Goal: Find specific page/section: Find specific page/section

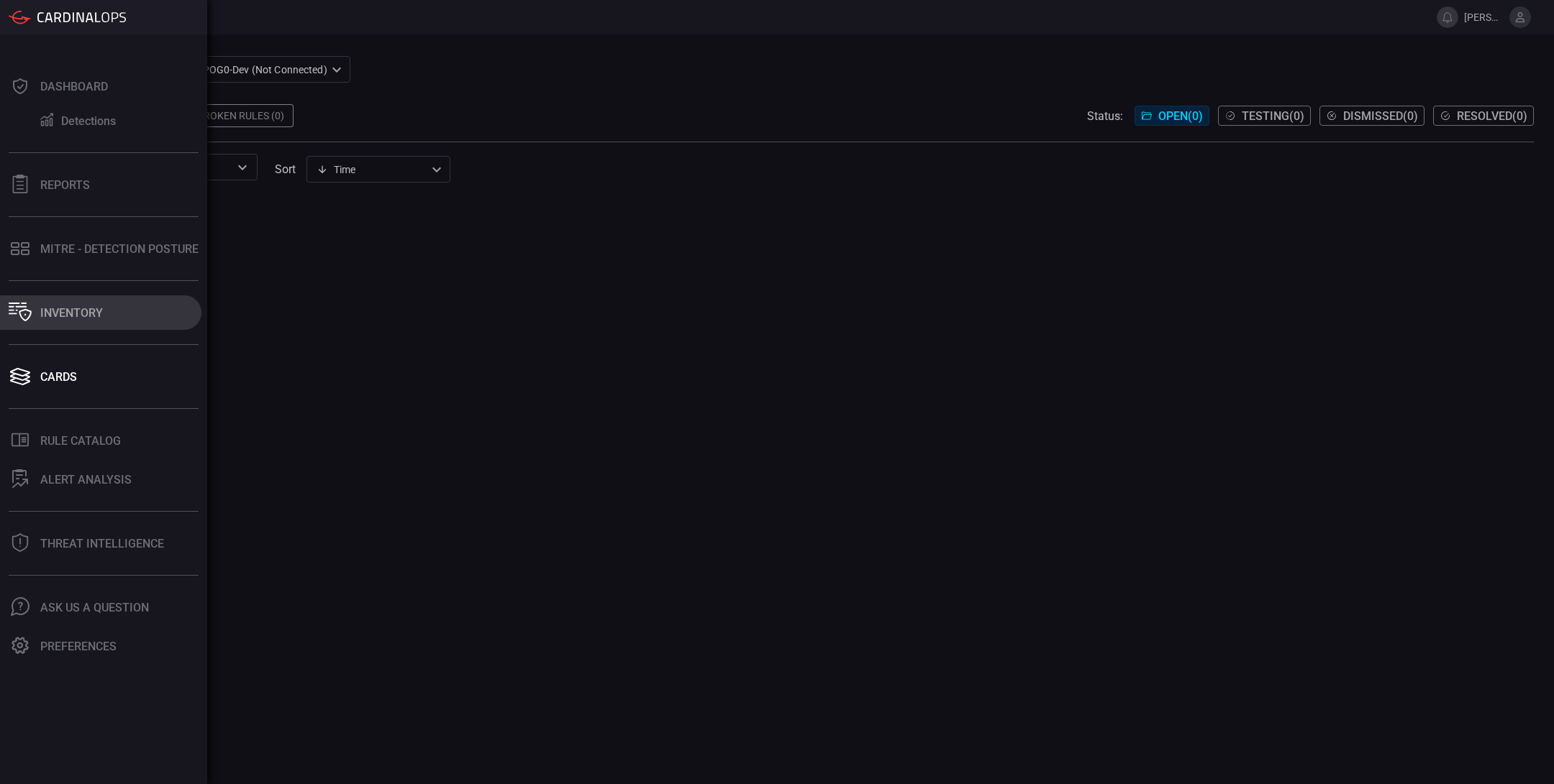
click at [47, 316] on div "Inventory" at bounding box center [71, 313] width 63 height 14
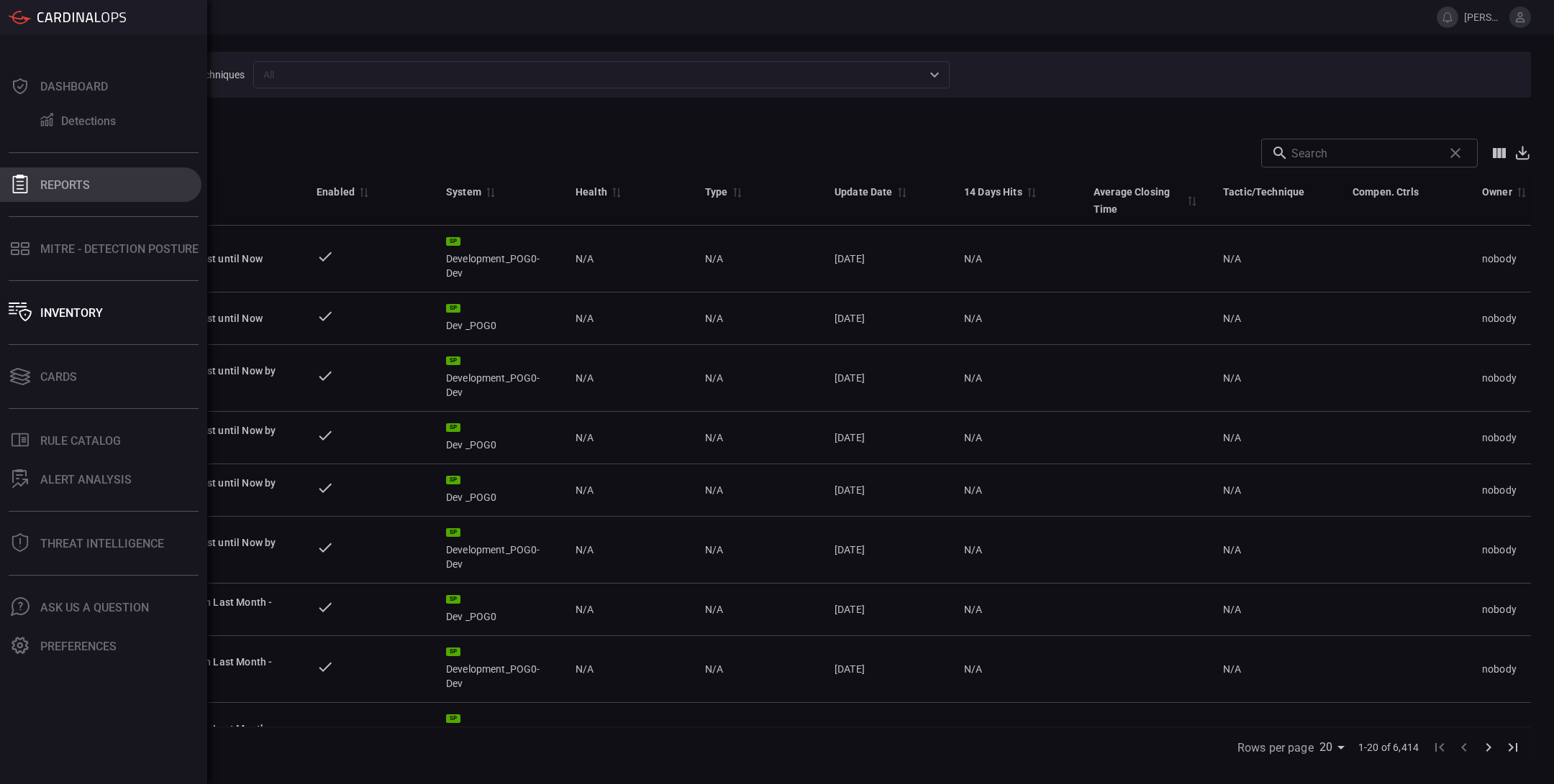
click at [56, 181] on div "Reports" at bounding box center [65, 185] width 50 height 14
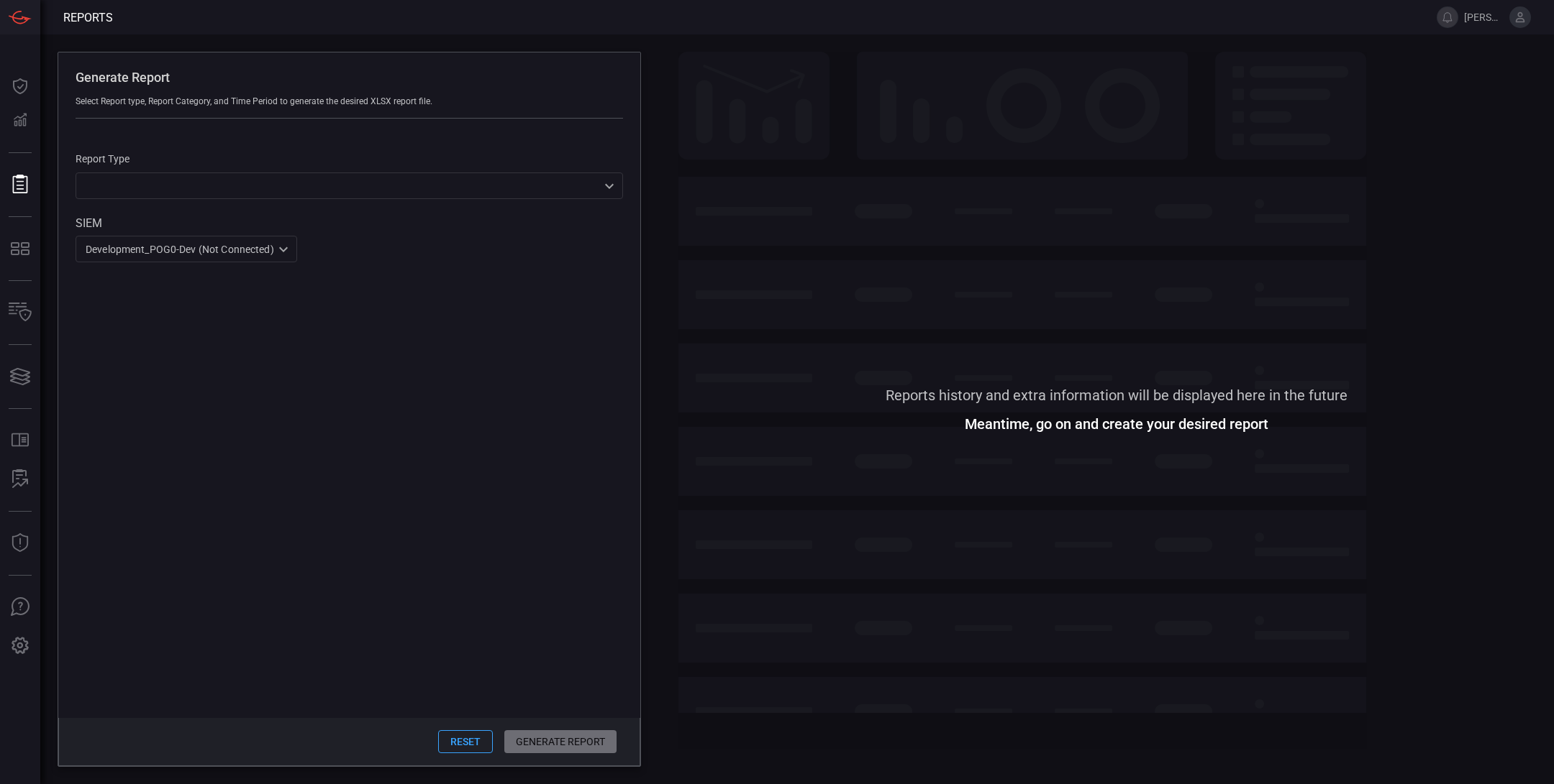
click at [245, 180] on div "​ ​" at bounding box center [349, 186] width 548 height 26
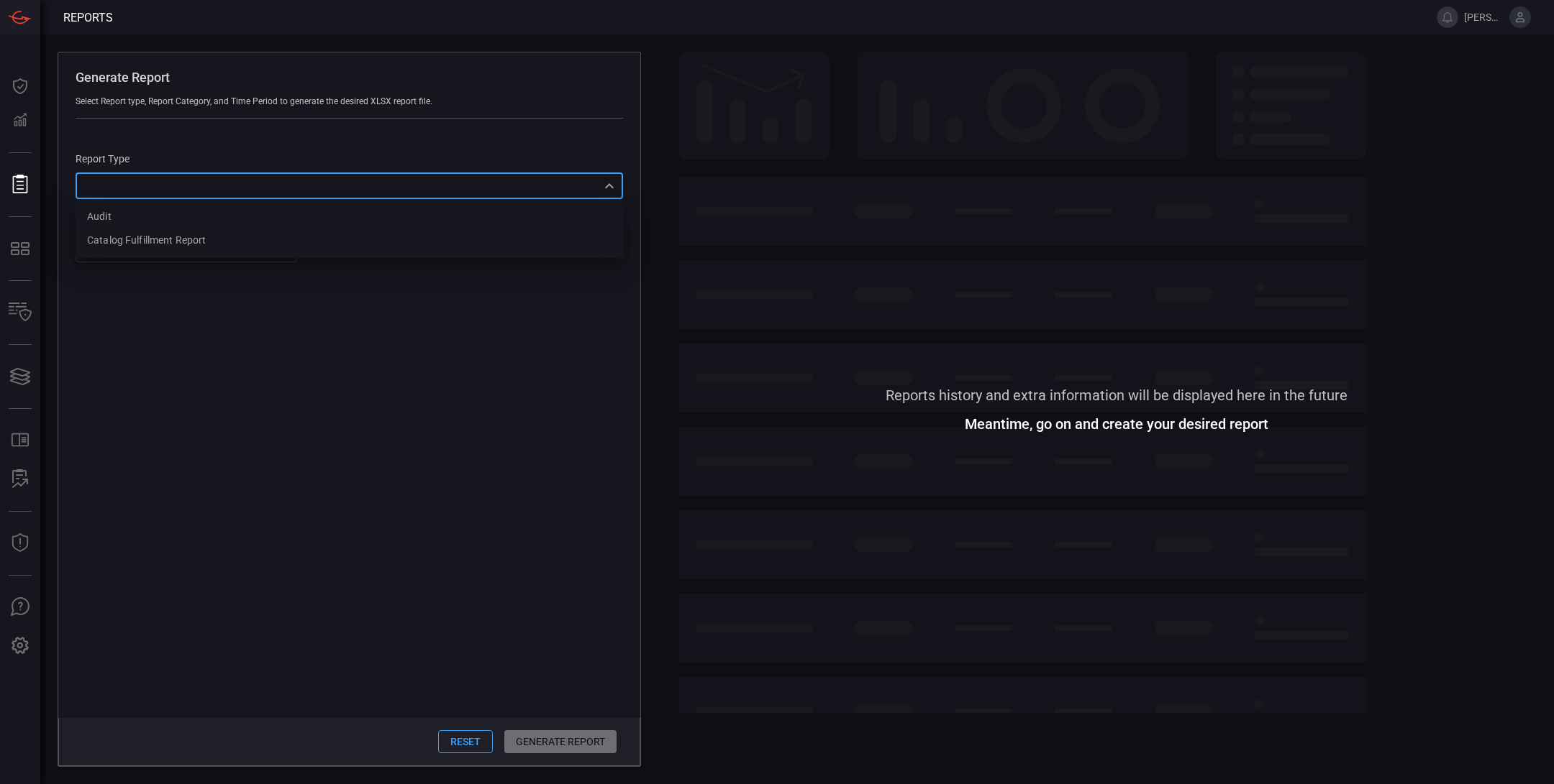
click at [539, 25] on div at bounding box center [777, 392] width 1554 height 784
click at [520, 25] on span at bounding box center [766, 17] width 1307 height 35
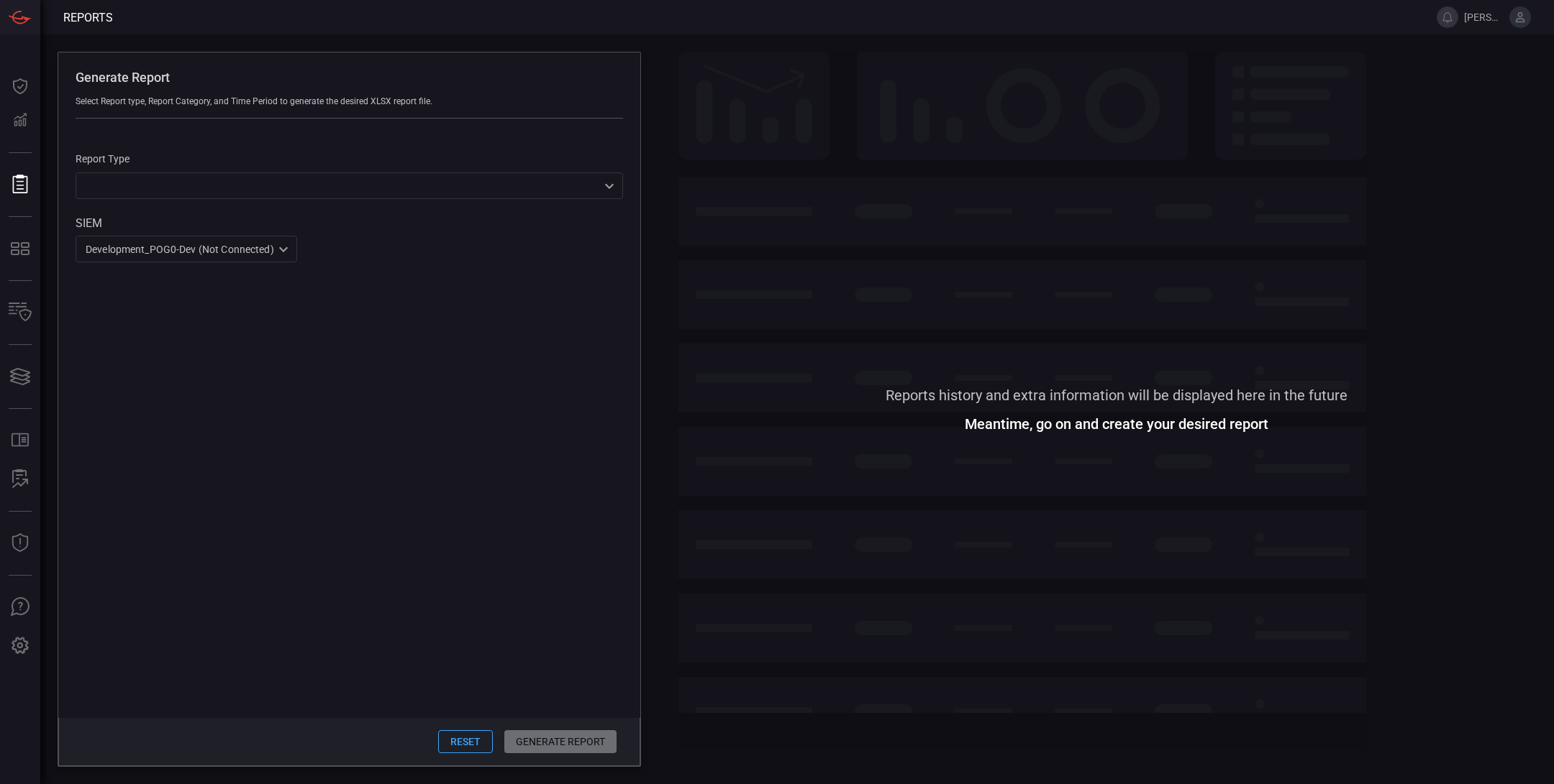
click at [1495, 72] on span at bounding box center [1115, 221] width 875 height 338
click at [590, 26] on span at bounding box center [766, 17] width 1307 height 35
click at [665, 75] on div "Generate Report Select Report type, Report Category, and Time Period to generat…" at bounding box center [796, 409] width 1513 height 750
